Goal: Task Accomplishment & Management: Manage account settings

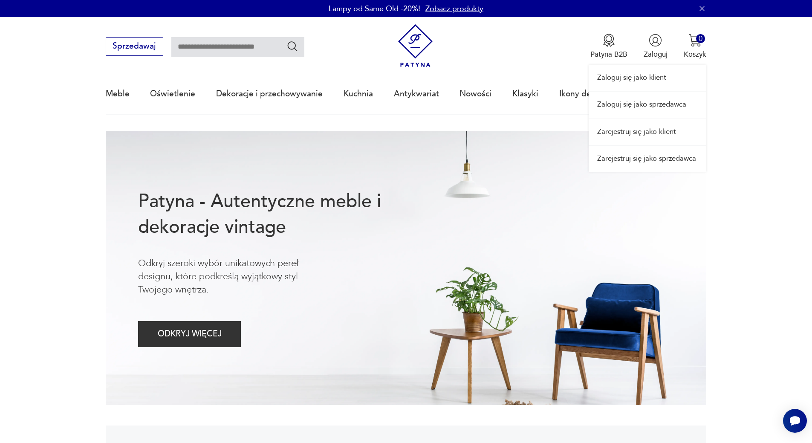
click at [666, 106] on link "Zaloguj się jako sprzedawca" at bounding box center [648, 105] width 118 height 26
click at [636, 105] on link "Zaloguj się jako sprzedawca" at bounding box center [648, 105] width 118 height 26
